Goal: Navigation & Orientation: Find specific page/section

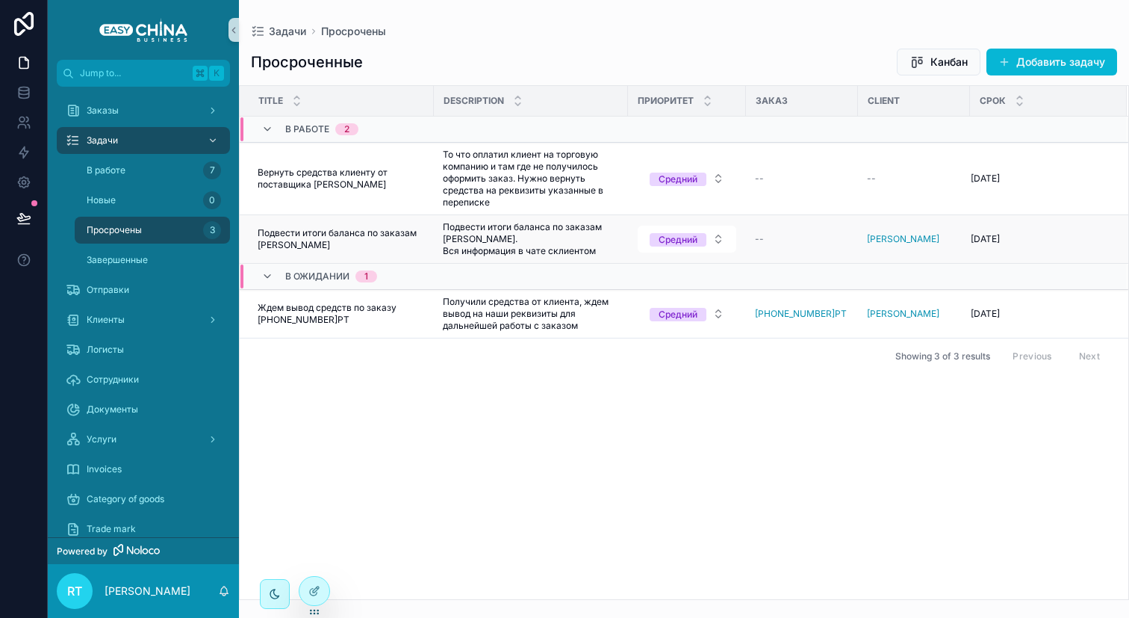
click at [390, 236] on span "Подвести итоги баланса по заказам [PERSON_NAME]" at bounding box center [341, 239] width 167 height 24
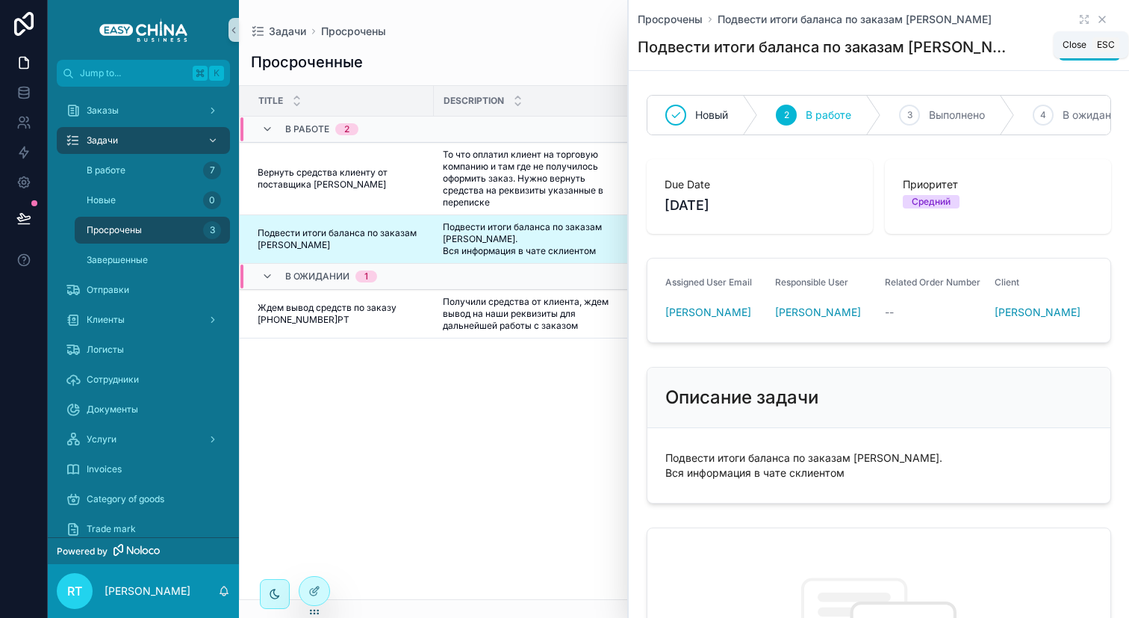
click at [1096, 18] on icon "scrollable content" at bounding box center [1102, 19] width 12 height 12
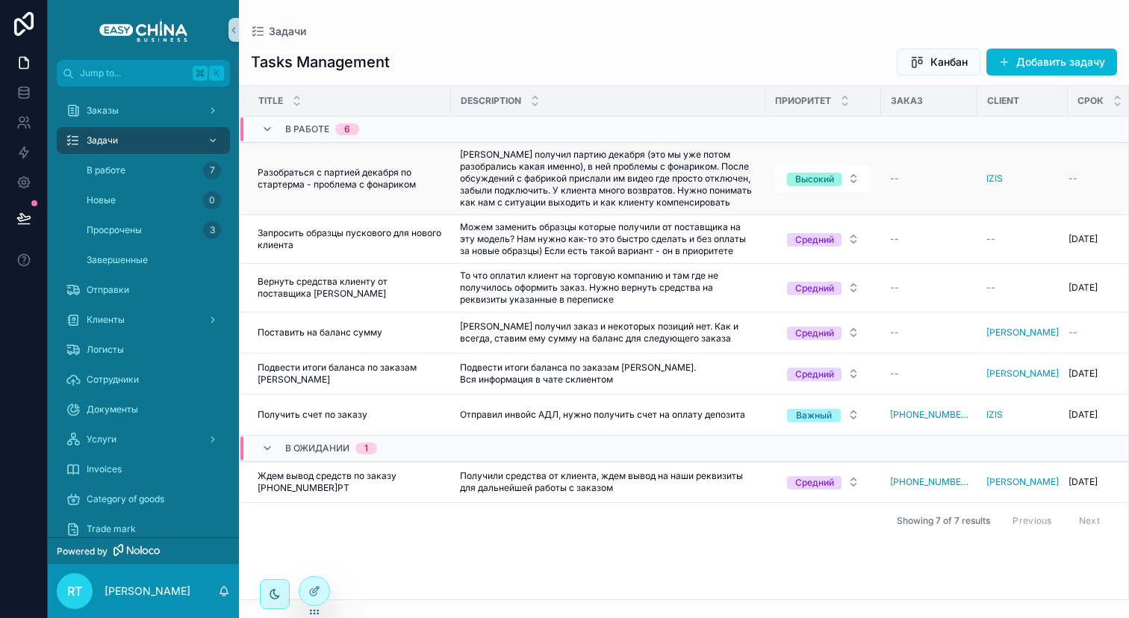
click at [336, 187] on span "Разобраться с партией декабря по стартерма - проблема с фонариком" at bounding box center [350, 179] width 184 height 24
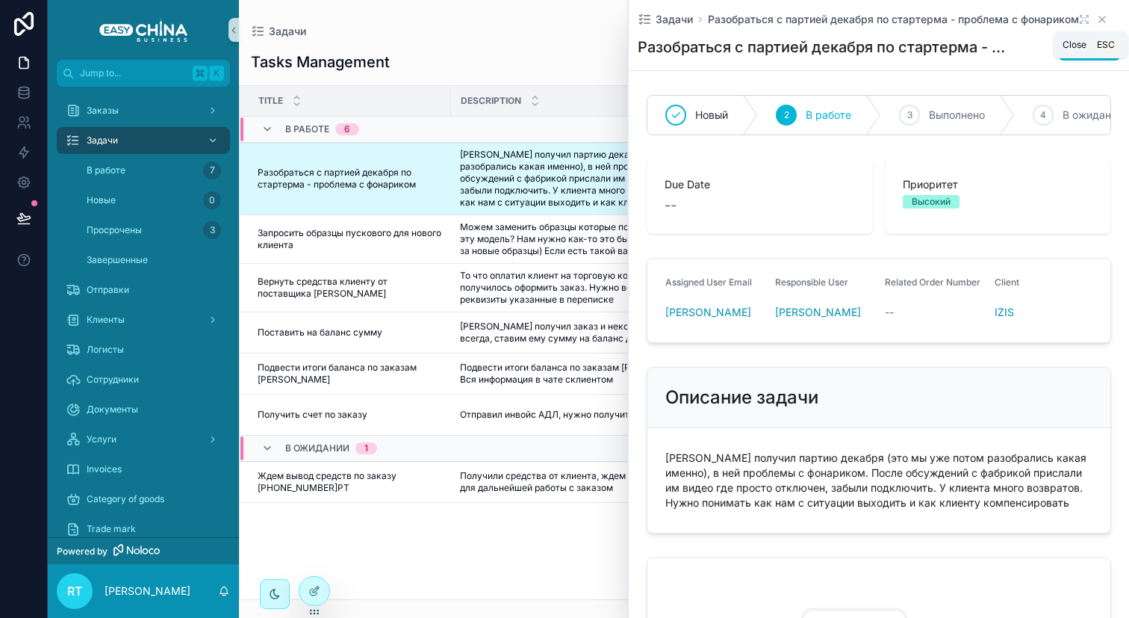
click at [1099, 18] on icon "scrollable content" at bounding box center [1102, 19] width 6 height 6
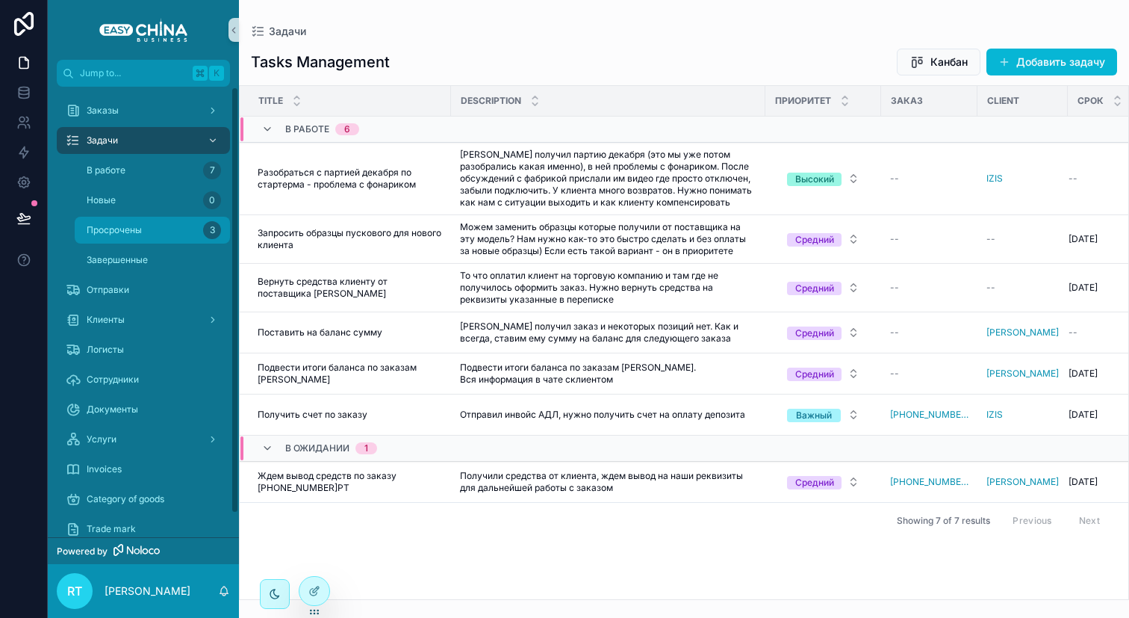
click at [184, 231] on div "Просрочены 3" at bounding box center [152, 230] width 137 height 24
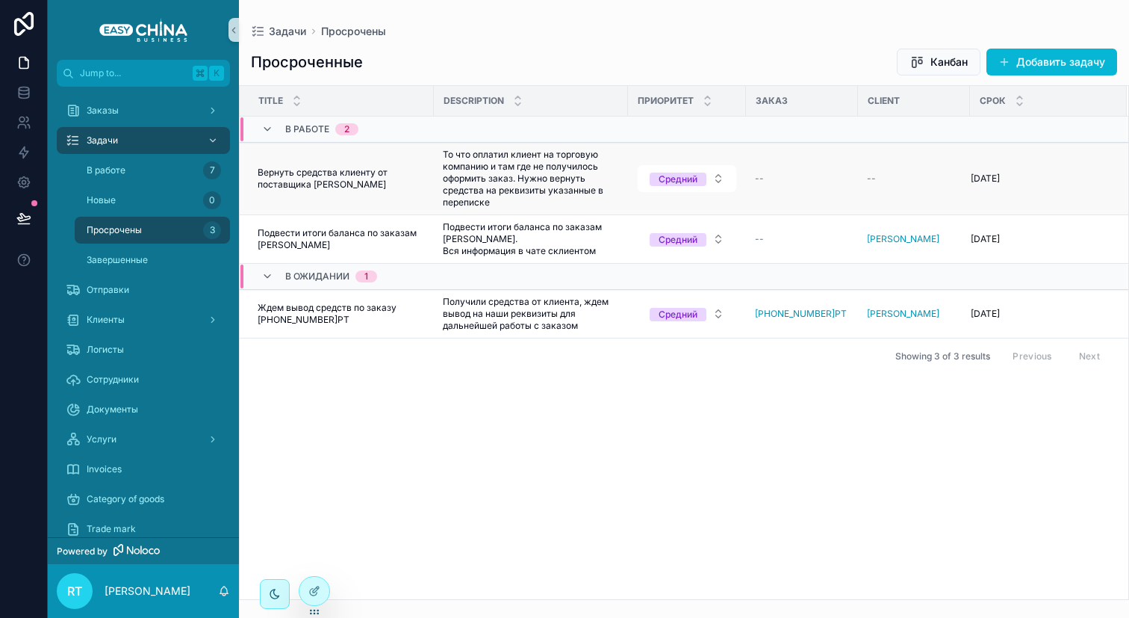
click at [574, 166] on span "То что оплатил клиент на торговую компанию и там где не получилось оформить зак…" at bounding box center [531, 179] width 176 height 60
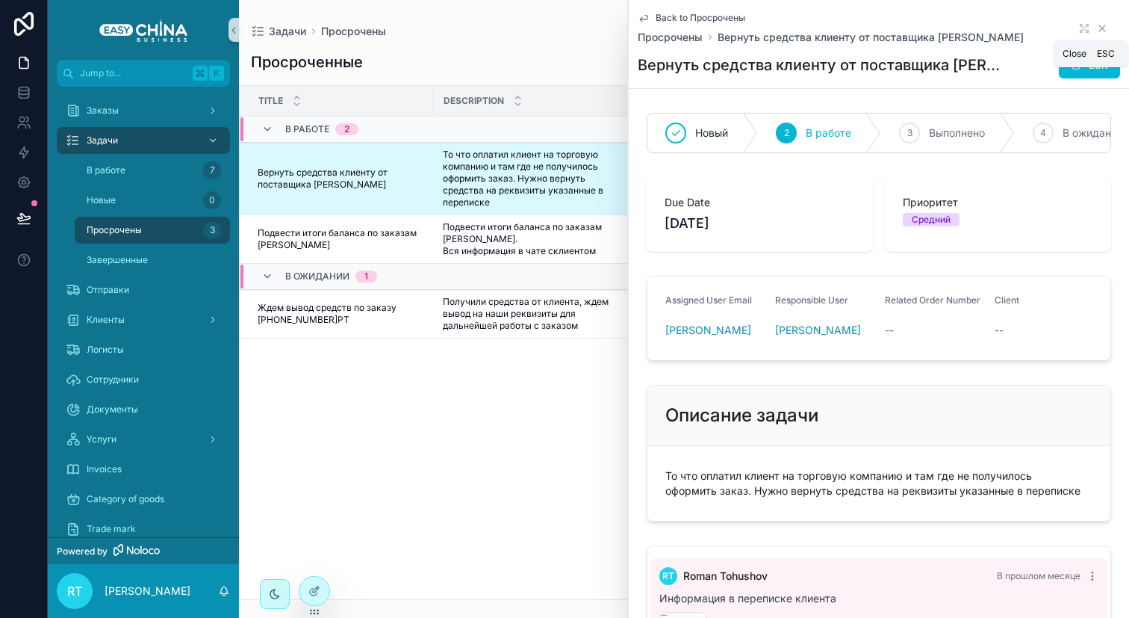
click at [1096, 30] on icon "scrollable content" at bounding box center [1102, 28] width 12 height 12
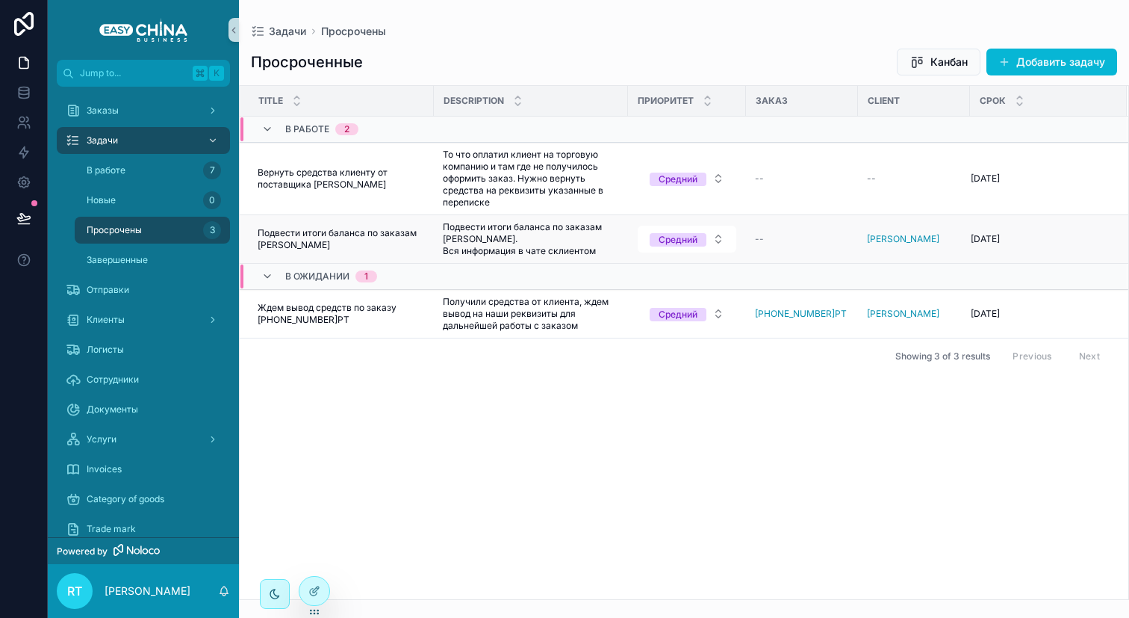
click at [453, 241] on span "Подвести итоги баланса по заказам [PERSON_NAME]. Вся информация в чате склиентом" at bounding box center [531, 239] width 176 height 36
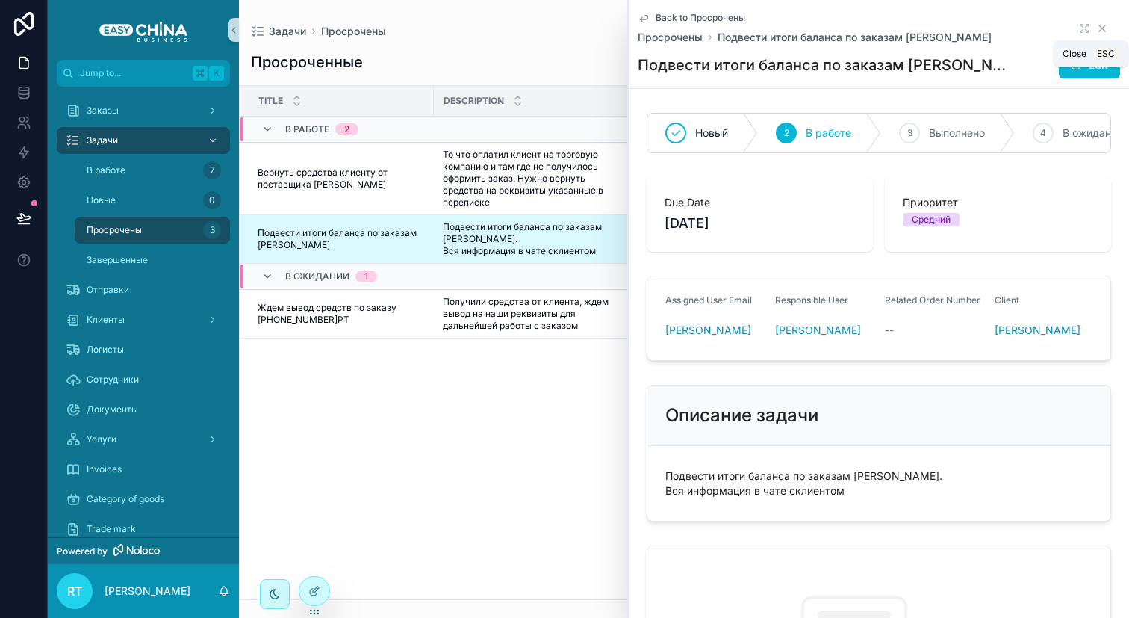
click at [1099, 25] on icon "scrollable content" at bounding box center [1102, 28] width 6 height 6
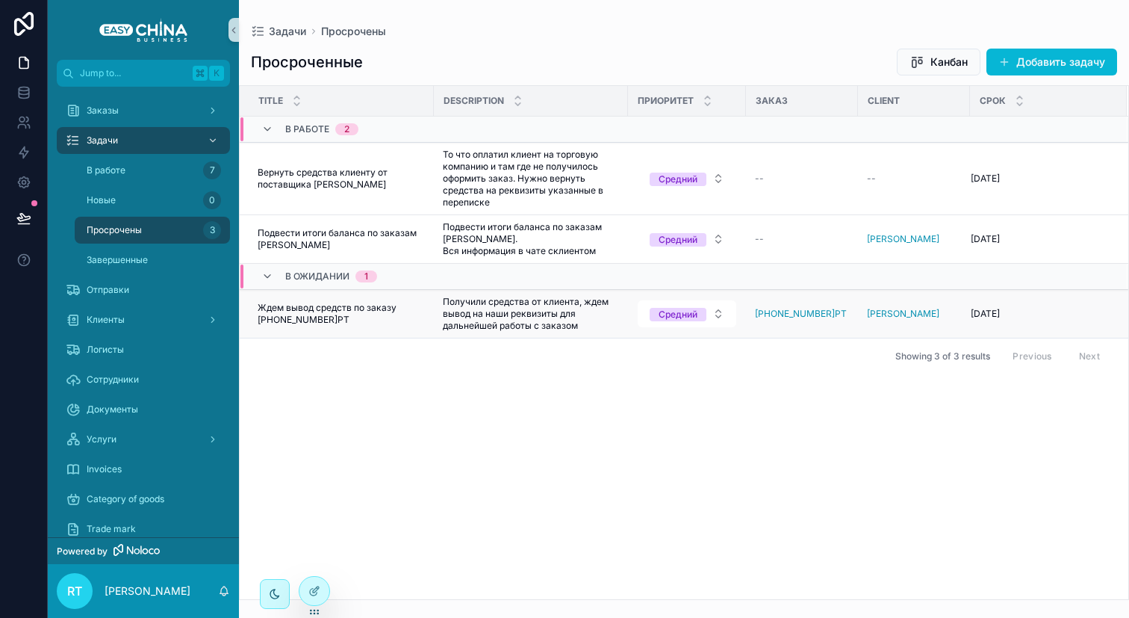
click at [311, 307] on span "Ждем вывод средств по заказу [PHONE_NUMBER]РТ" at bounding box center [341, 314] width 167 height 24
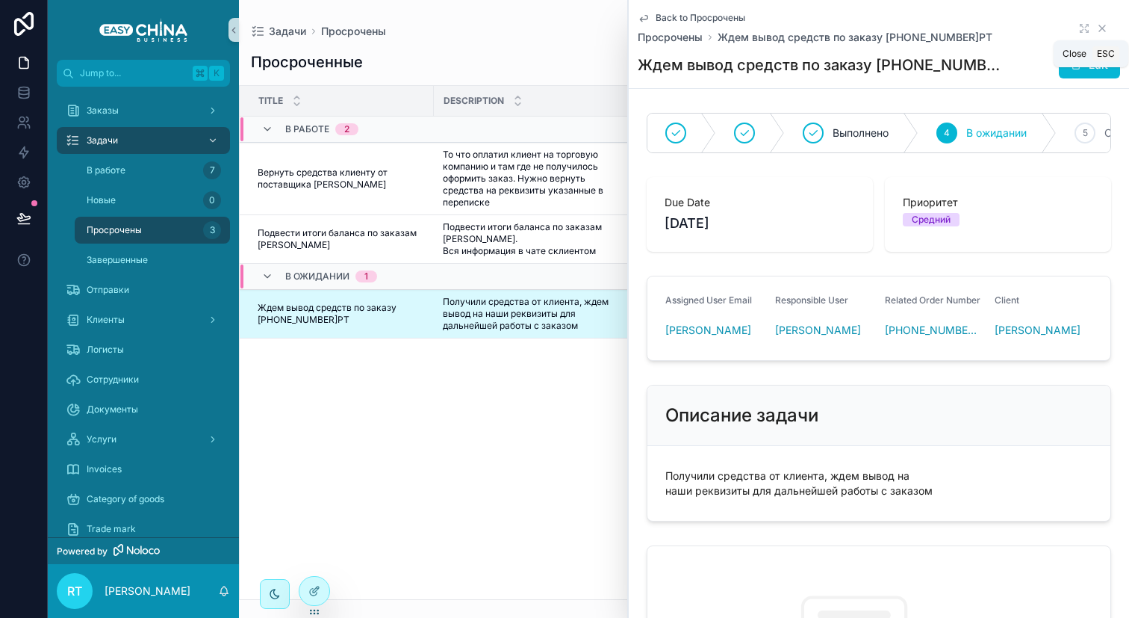
click at [1096, 26] on icon "scrollable content" at bounding box center [1102, 28] width 12 height 12
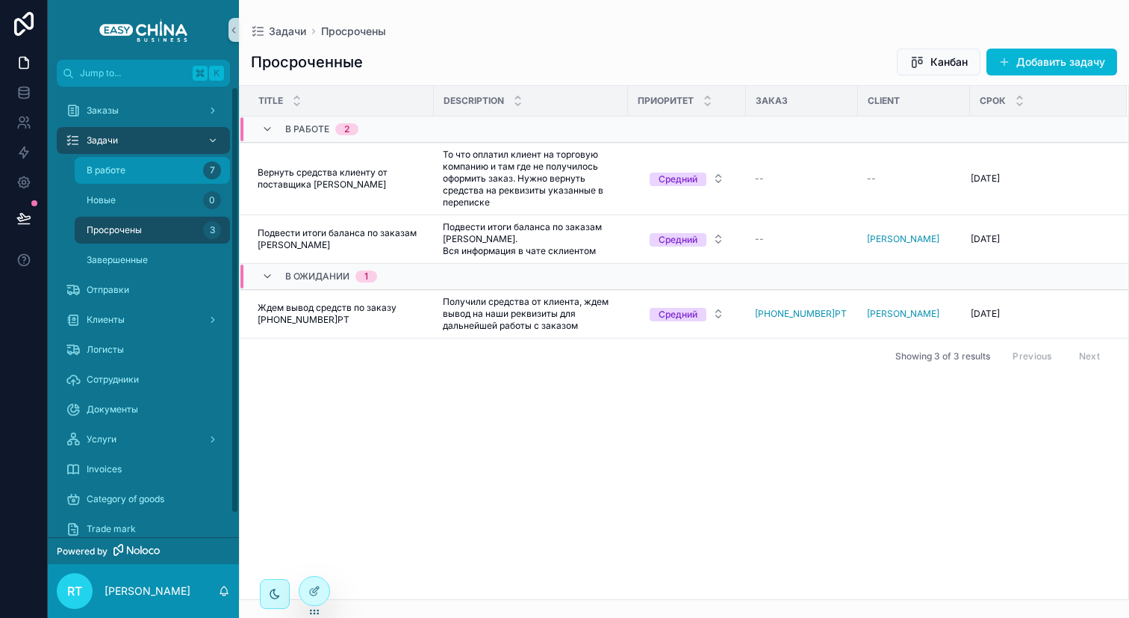
click at [152, 164] on div "В работе 7" at bounding box center [152, 170] width 137 height 24
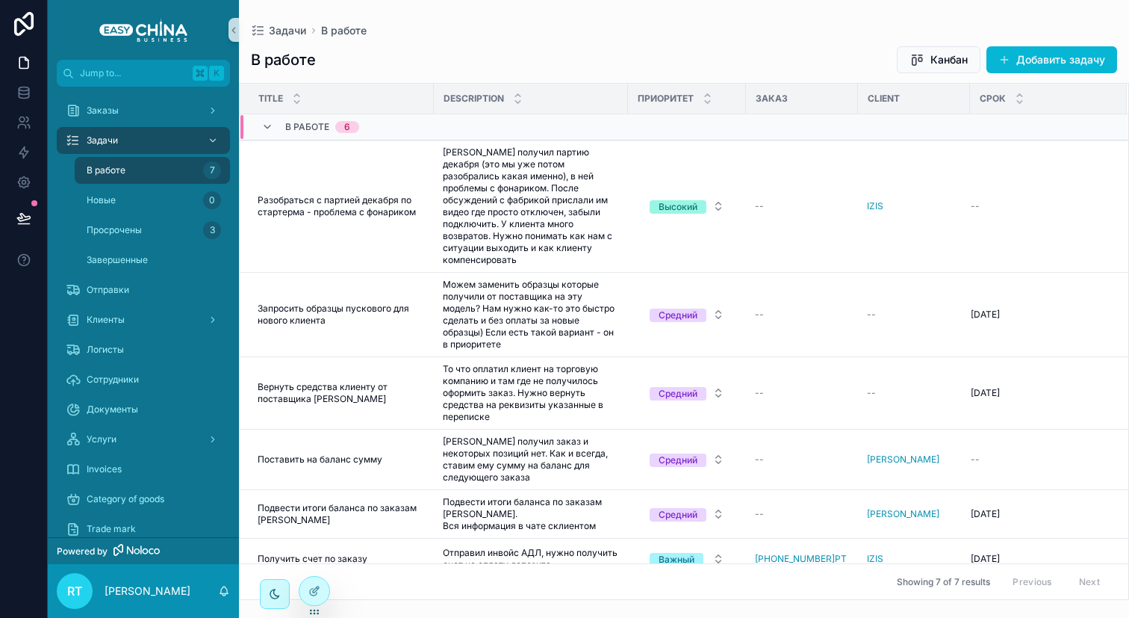
scroll to position [78, 0]
